Goal: Task Accomplishment & Management: Manage account settings

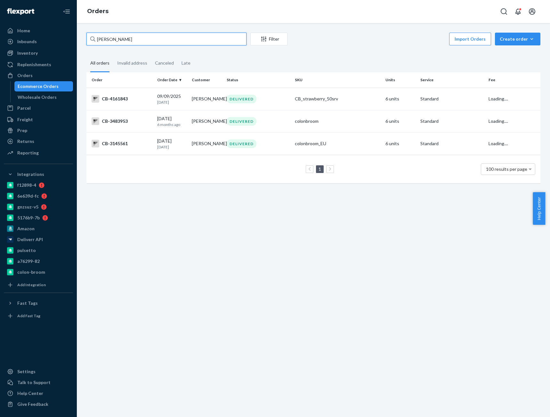
click at [126, 44] on input "[PERSON_NAME]" at bounding box center [166, 39] width 160 height 13
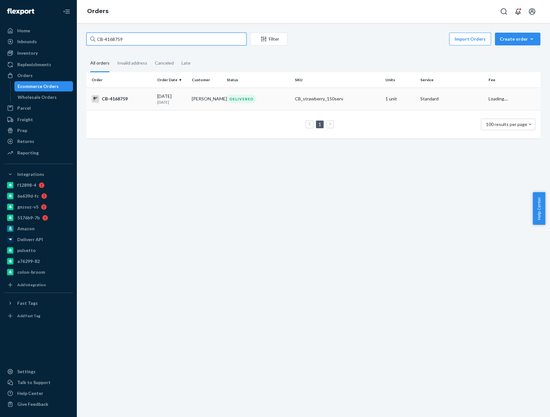
type input "CB-4168759"
click at [160, 103] on p "[DATE]" at bounding box center [172, 102] width 30 height 5
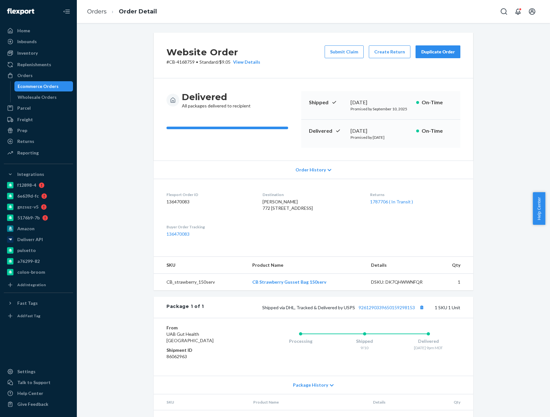
click at [518, 367] on div "Website Order # CB-4168759 • Standard / $9.05 View Details Submit Claim Create …" at bounding box center [313, 234] width 463 height 402
drag, startPoint x: 105, startPoint y: 7, endPoint x: 101, endPoint y: 12, distance: 6.4
click at [103, 8] on ol "Orders Order Detail" at bounding box center [122, 11] width 80 height 19
drag, startPoint x: 101, startPoint y: 12, endPoint x: 117, endPoint y: 29, distance: 23.8
click at [101, 12] on link "Orders" at bounding box center [97, 11] width 20 height 7
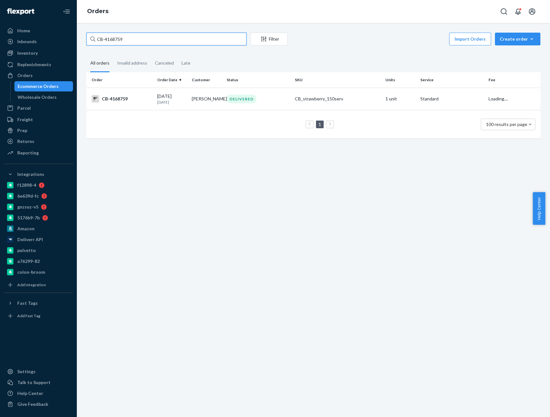
click at [119, 39] on input "CB-4168759" at bounding box center [166, 39] width 160 height 13
paste input "7018"
type input "CB-4170189"
click at [159, 99] on div "[DATE] [DATE]" at bounding box center [172, 99] width 30 height 12
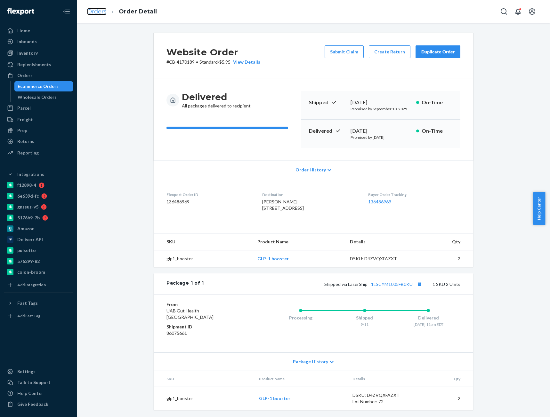
click at [98, 12] on link "Orders" at bounding box center [97, 11] width 20 height 7
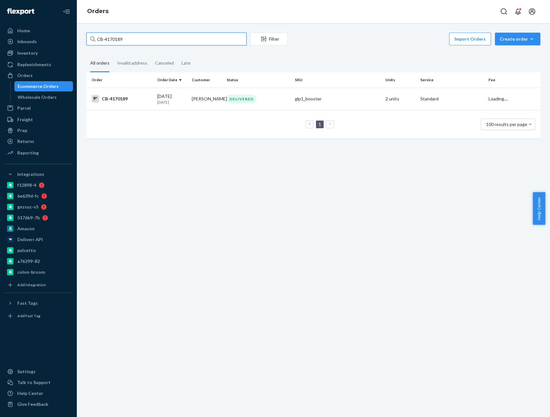
click at [110, 36] on input "CB-4170189" at bounding box center [166, 39] width 160 height 13
paste input "91307"
type input "CB-4191307"
click at [130, 96] on div "CB-4191307" at bounding box center [122, 99] width 60 height 8
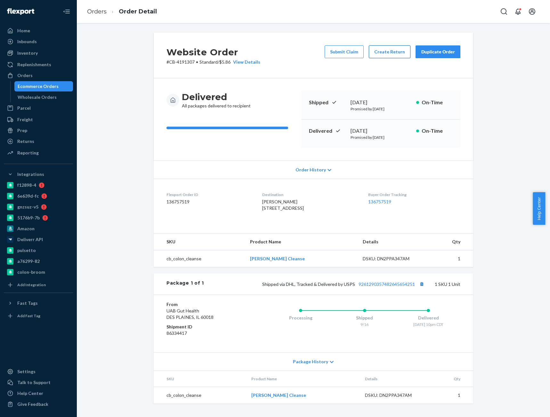
click at [379, 55] on button "Create Return" at bounding box center [390, 51] width 42 height 13
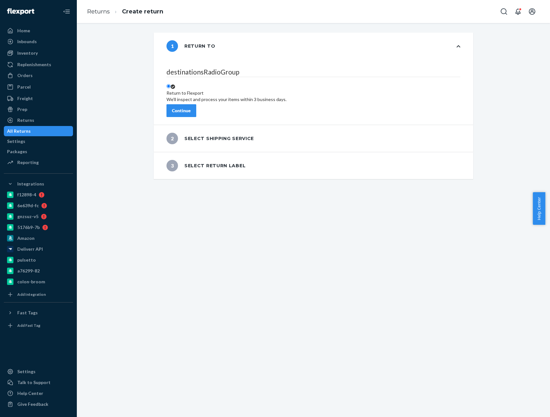
click at [196, 106] on button "Continue" at bounding box center [181, 110] width 30 height 13
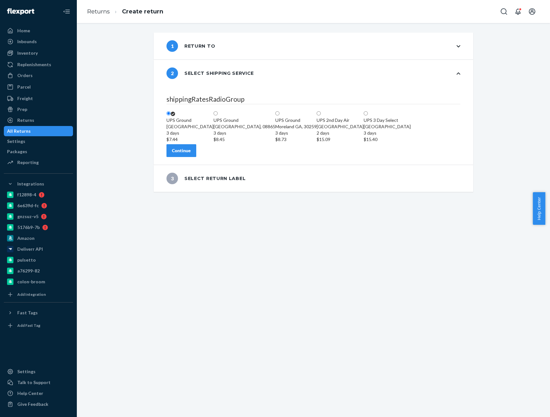
click at [191, 154] on div "Continue" at bounding box center [181, 150] width 19 height 6
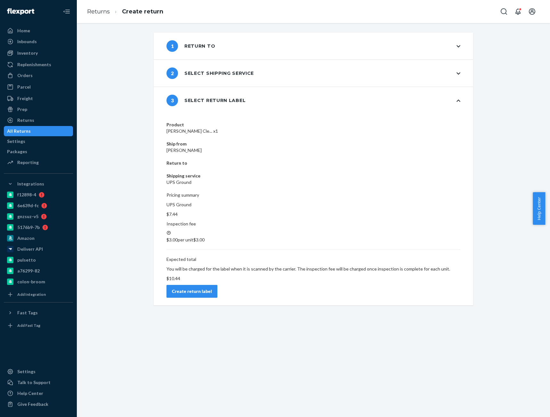
click at [217, 285] on button "Create return label" at bounding box center [191, 291] width 51 height 13
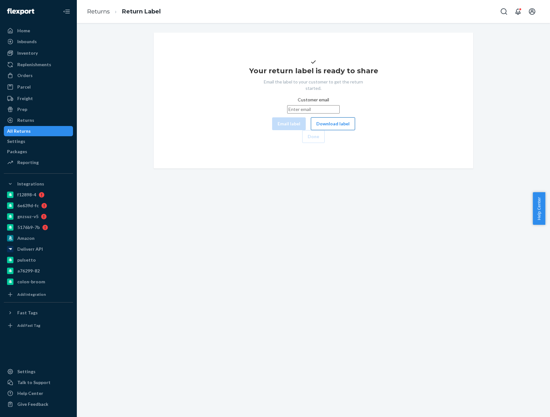
click at [311, 130] on button "Download label" at bounding box center [333, 123] width 44 height 13
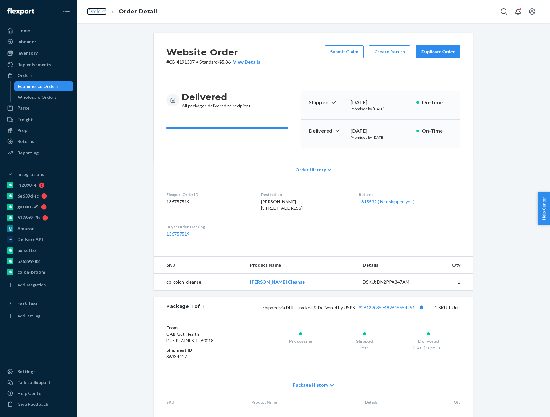
click at [103, 10] on link "Orders" at bounding box center [97, 11] width 20 height 7
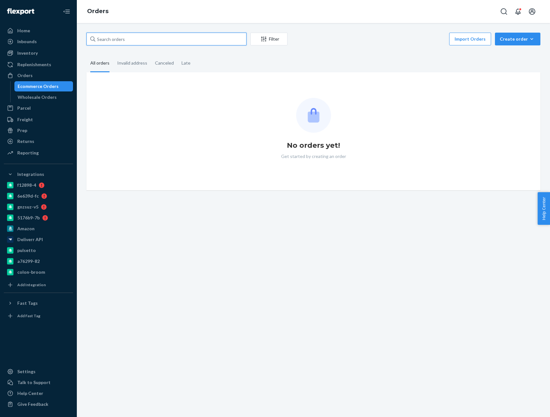
click at [136, 44] on input "text" at bounding box center [166, 39] width 160 height 13
paste input "[PERSON_NAME]"
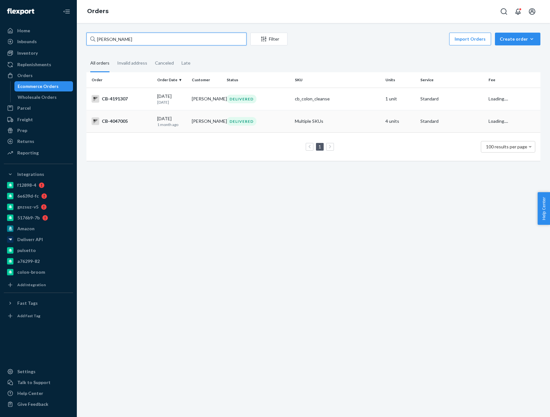
type input "[PERSON_NAME]"
click at [121, 118] on div "CB-4047005" at bounding box center [122, 121] width 60 height 8
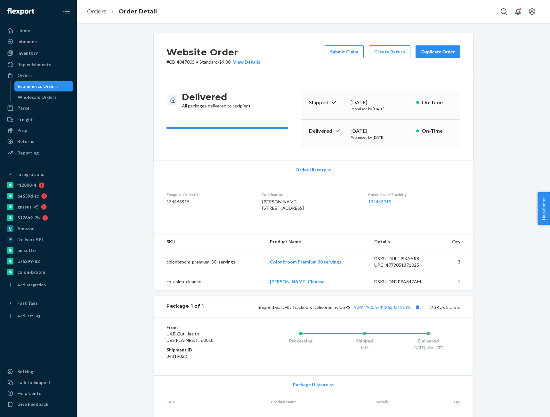
click at [101, 16] on ol "Orders Order Detail" at bounding box center [122, 11] width 80 height 19
click at [101, 12] on link "Orders" at bounding box center [97, 11] width 20 height 7
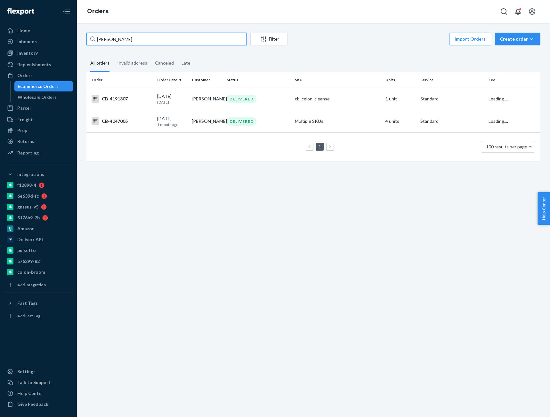
click at [124, 40] on input "[PERSON_NAME]" at bounding box center [166, 39] width 160 height 13
paste input "Tim Benda"
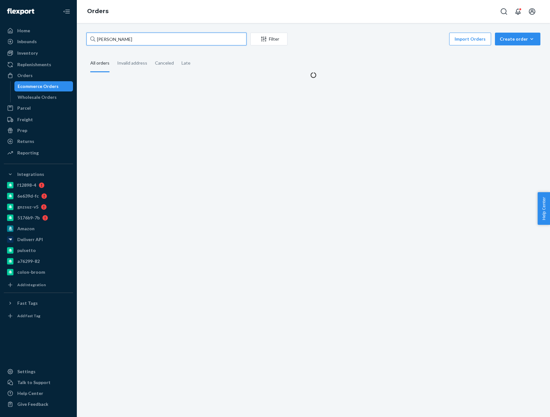
type input "Tim Benda"
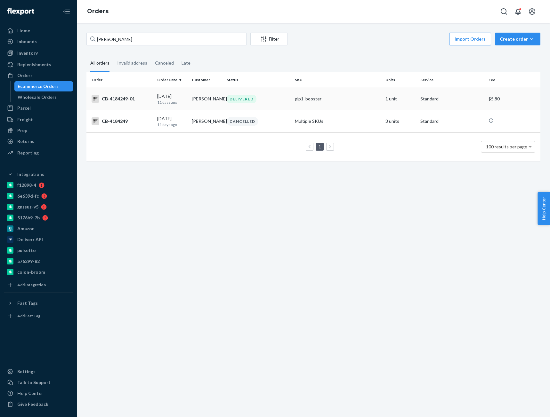
click at [139, 97] on div "CB-4184249-01" at bounding box center [122, 99] width 60 height 8
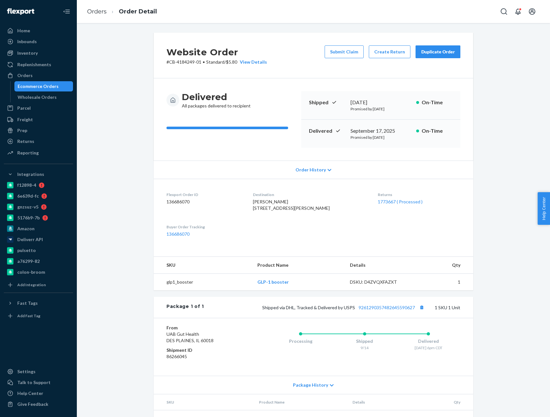
click at [398, 205] on div "1773667 ( Processed )" at bounding box center [419, 202] width 83 height 6
click at [403, 204] on link "1773667 ( Processed )" at bounding box center [400, 201] width 45 height 5
